Goal: Find specific page/section: Find specific page/section

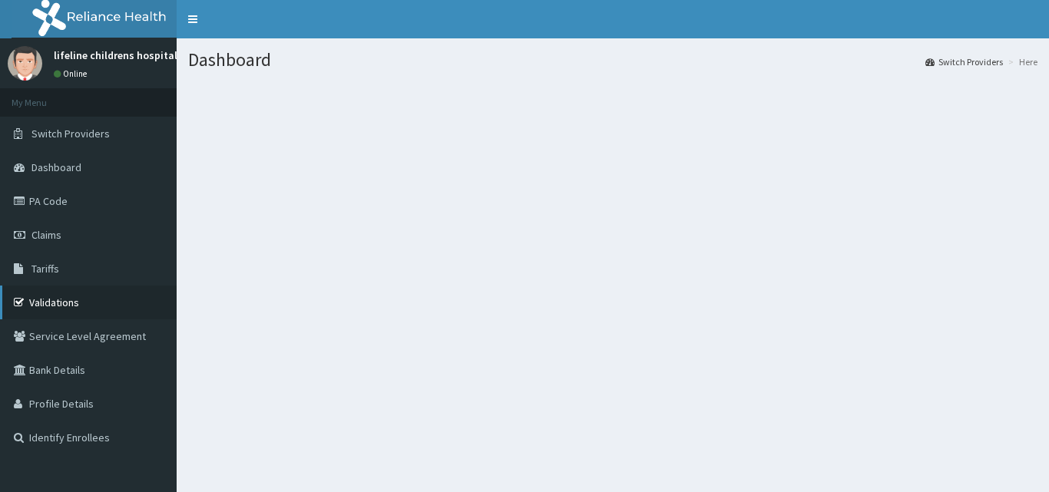
click at [90, 288] on link "Validations" at bounding box center [88, 303] width 177 height 34
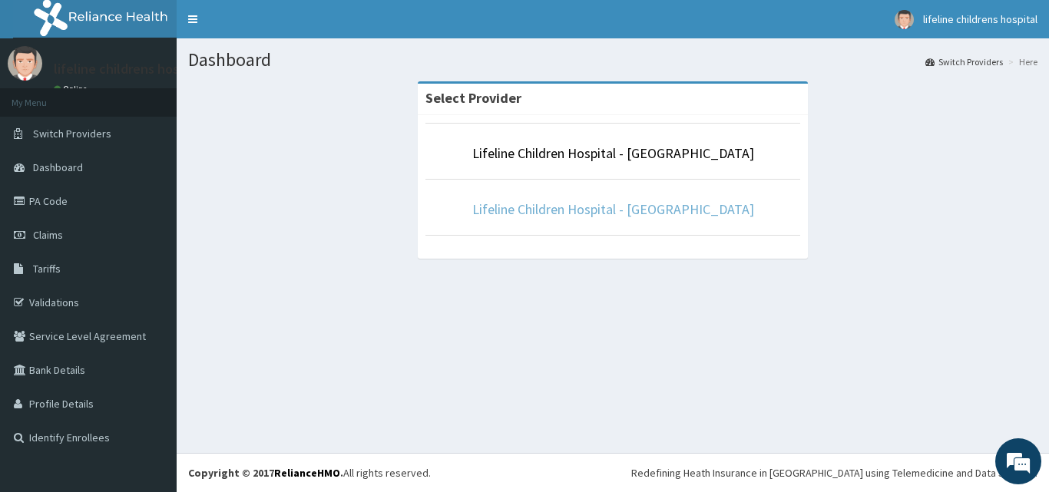
click at [654, 218] on link "Lifeline Children Hospital - [GEOGRAPHIC_DATA]" at bounding box center [613, 209] width 282 height 18
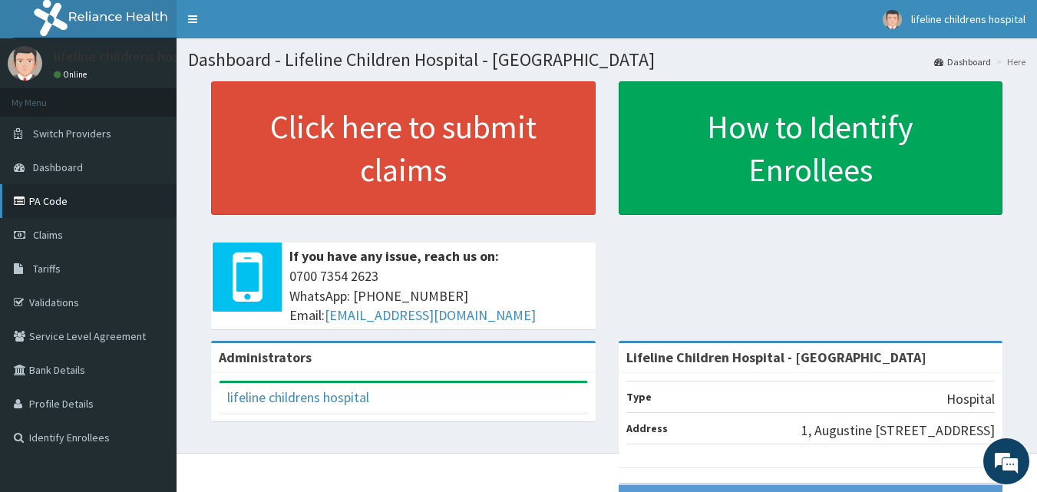
click at [100, 208] on link "PA Code" at bounding box center [88, 201] width 177 height 34
